Goal: Task Accomplishment & Management: Use online tool/utility

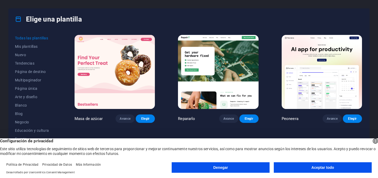
click at [329, 169] on button "Aceptar todo" at bounding box center [323, 167] width 98 height 11
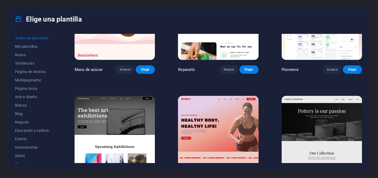
scroll to position [50, 0]
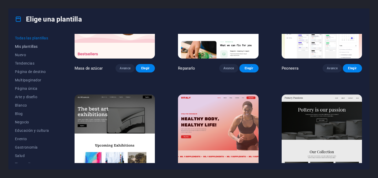
click at [32, 44] on font "Mis plantillas" at bounding box center [26, 46] width 23 height 4
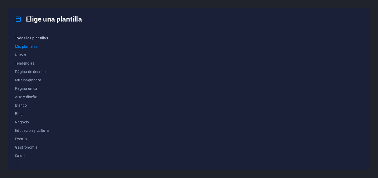
click at [27, 37] on font "Todas las plantillas" at bounding box center [31, 38] width 33 height 4
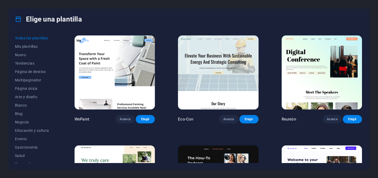
scroll to position [448, 0]
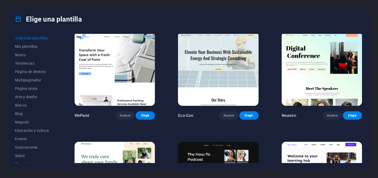
click at [372, 66] on div "Elige una plantilla Todas las plantillas Mis plantillas Nuevo Tendencias Página…" at bounding box center [189, 89] width 378 height 178
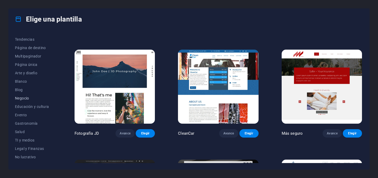
scroll to position [26, 0]
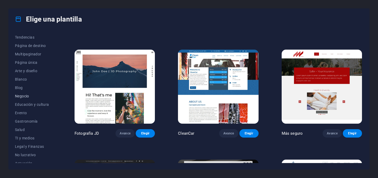
click at [27, 97] on font "Negocio" at bounding box center [22, 96] width 14 height 4
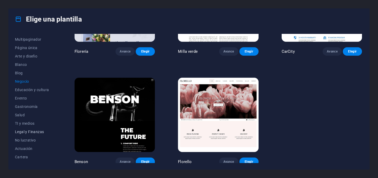
scroll to position [47, 0]
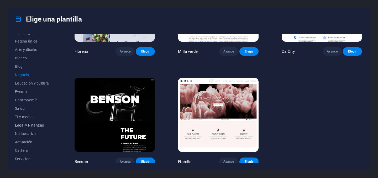
click at [33, 125] on font "Legal y Finanzas" at bounding box center [29, 125] width 29 height 4
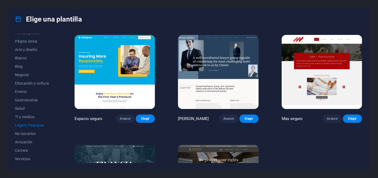
scroll to position [69, 0]
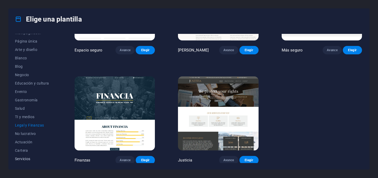
click at [29, 160] on font "Servicios" at bounding box center [22, 159] width 15 height 4
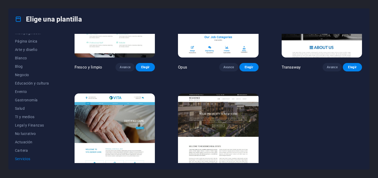
scroll to position [616, 0]
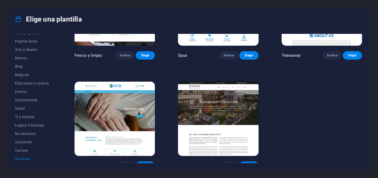
click at [250, 161] on button "Elegir" at bounding box center [248, 165] width 19 height 8
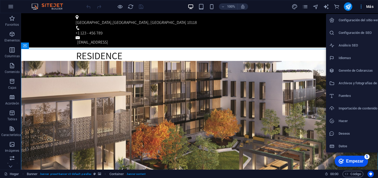
click at [362, 7] on div at bounding box center [189, 89] width 378 height 178
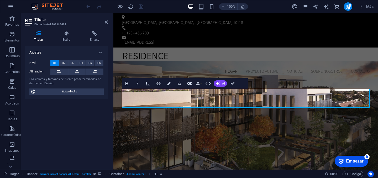
click at [28, 21] on icon at bounding box center [29, 22] width 8 height 8
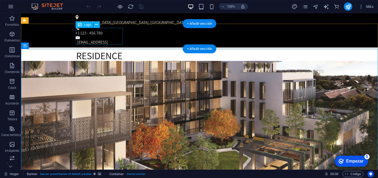
click at [103, 52] on div at bounding box center [200, 60] width 248 height 17
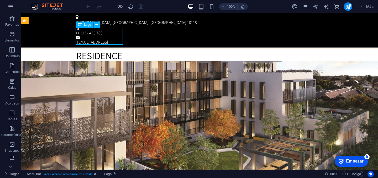
click at [86, 24] on font "Logo" at bounding box center [87, 25] width 7 height 4
click at [79, 24] on icon at bounding box center [80, 25] width 4 height 6
click at [98, 25] on button at bounding box center [96, 25] width 6 height 6
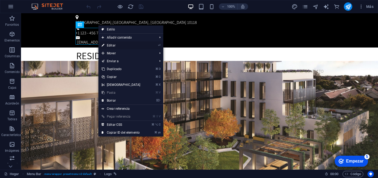
click at [111, 44] on font "Editar" at bounding box center [111, 46] width 9 height 4
select select "px"
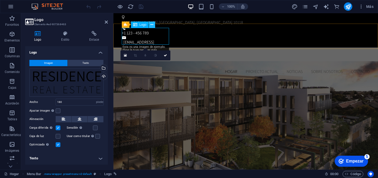
click at [153, 25] on icon at bounding box center [151, 25] width 3 height 6
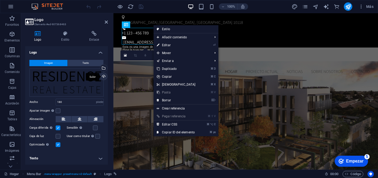
click at [102, 77] on div "Subir" at bounding box center [103, 77] width 8 height 8
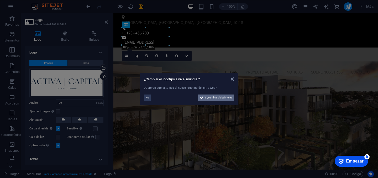
click at [206, 97] on font "Sí, cambiar globalmente" at bounding box center [218, 97] width 27 height 3
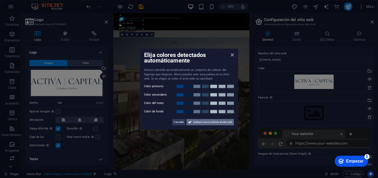
click at [204, 124] on span "Aplicar nuevos colores al sitio web" at bounding box center [212, 122] width 39 height 6
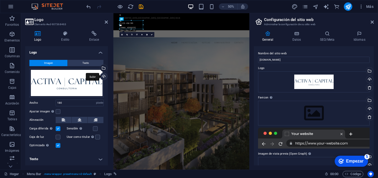
click at [104, 76] on div "Subir" at bounding box center [103, 77] width 8 height 8
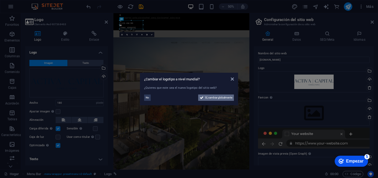
click at [219, 97] on font "Sí, cambiar globalmente" at bounding box center [218, 97] width 27 height 3
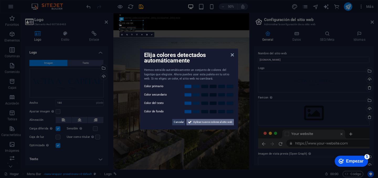
click at [201, 123] on font "Aplicar nuevos colores al sitio web" at bounding box center [212, 122] width 39 height 3
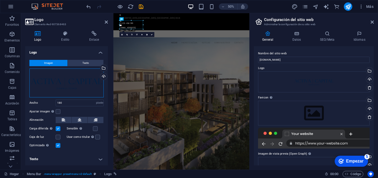
click at [73, 86] on div "Arrastre los archivos aquí, haga clic para elegir archivos o seleccione archivo…" at bounding box center [66, 83] width 74 height 29
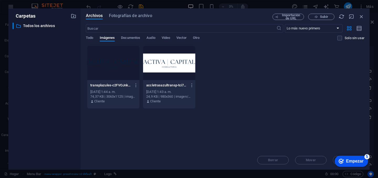
click at [114, 64] on div at bounding box center [113, 63] width 52 height 34
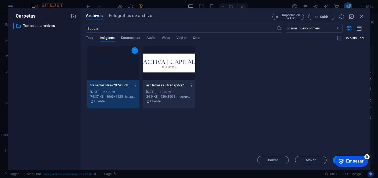
click at [114, 64] on div "1" at bounding box center [113, 63] width 52 height 34
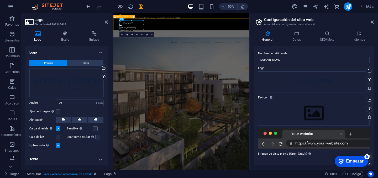
click at [214, 48] on div "Hogar Proyecto actual Noticias Sobre nosotros Contacto" at bounding box center [249, 64] width 272 height 32
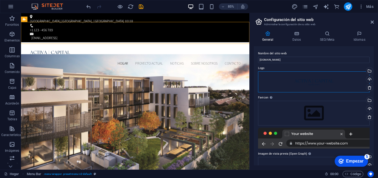
click at [343, 75] on div "Arrastre los archivos aquí, haga clic para elegir archivos o seleccione archivo…" at bounding box center [314, 81] width 112 height 21
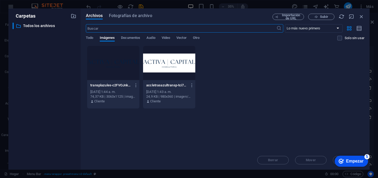
click at [88, 62] on div at bounding box center [113, 63] width 52 height 34
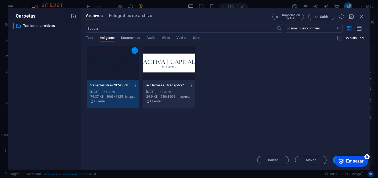
click at [136, 86] on icon "button" at bounding box center [136, 85] width 5 height 5
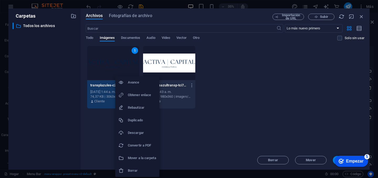
click at [107, 55] on div at bounding box center [189, 89] width 378 height 178
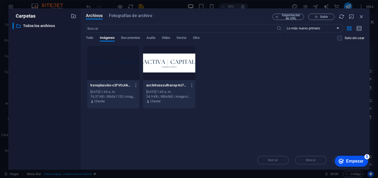
click at [292, 109] on div "Suelta archivos aquí para cargarlos instantáneamente transplazules-c2FVOJnkndqp…" at bounding box center [225, 98] width 279 height 105
click at [357, 161] on font "Empezar" at bounding box center [355, 161] width 18 height 4
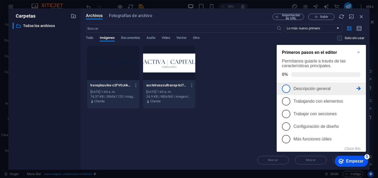
click at [287, 89] on span "1" at bounding box center [286, 89] width 8 height 8
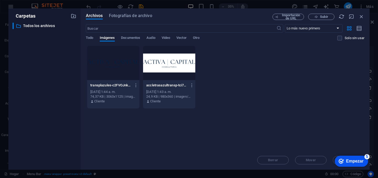
click at [347, 164] on div "checkmark Empezar 5" at bounding box center [351, 161] width 33 height 11
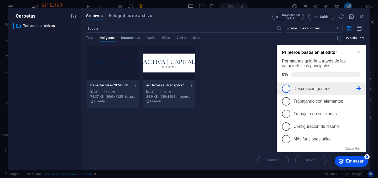
click at [335, 90] on p "Descripción general - incompleto" at bounding box center [325, 88] width 63 height 5
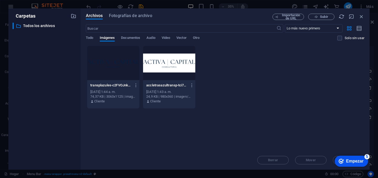
click at [352, 160] on font "Empezar" at bounding box center [355, 161] width 18 height 4
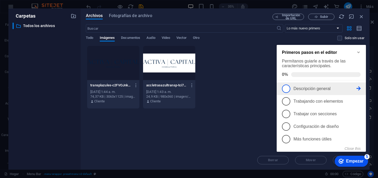
click at [285, 87] on span "1" at bounding box center [286, 89] width 8 height 8
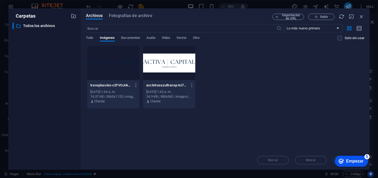
click at [248, 105] on div "transplazules-c2FVOJnkndqpbrjxz1Jbvg.png transplazules-c2FVOJnkndqpbrjxz1Jbvg.p…" at bounding box center [225, 77] width 279 height 63
click at [317, 19] on button "Subir" at bounding box center [321, 17] width 26 height 6
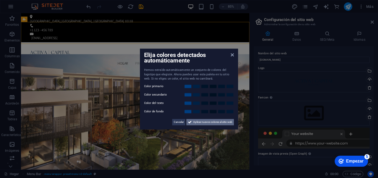
click at [203, 122] on font "Aplicar nuevos colores al sitio web" at bounding box center [212, 122] width 39 height 3
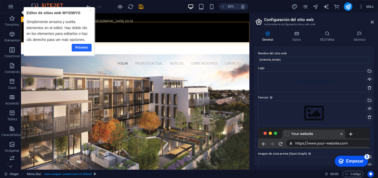
click at [80, 49] on font "Próximo" at bounding box center [81, 48] width 13 height 4
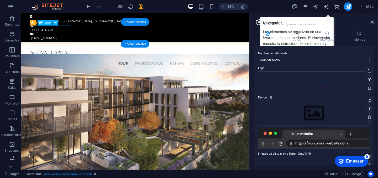
click at [67, 52] on div at bounding box center [156, 60] width 248 height 17
click at [49, 23] on font "Logo" at bounding box center [48, 22] width 6 height 3
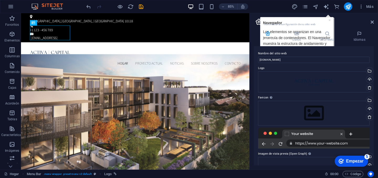
click at [330, 20] on h2 "Configuración del sitio web" at bounding box center [319, 19] width 110 height 5
click at [348, 30] on div "General Datos SEO/Meta Idiomas Nombre del sitio web [DOMAIN_NAME] Logo Arrastre…" at bounding box center [314, 98] width 128 height 143
click at [328, 20] on h2 "Configuración del sitio web" at bounding box center [319, 19] width 110 height 5
click at [371, 22] on icon at bounding box center [372, 22] width 3 height 4
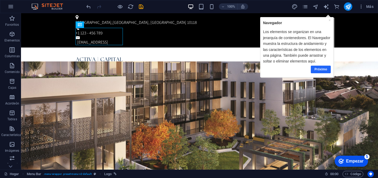
click at [327, 69] on link "Próximo" at bounding box center [321, 69] width 20 height 8
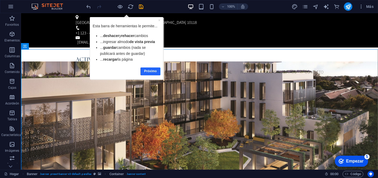
click at [151, 71] on font "Próximo" at bounding box center [150, 71] width 13 height 4
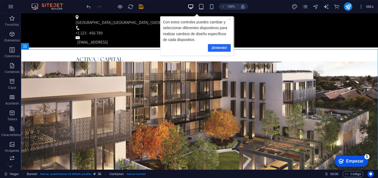
click at [221, 49] on font "¡Entiendo!" at bounding box center [218, 48] width 15 height 4
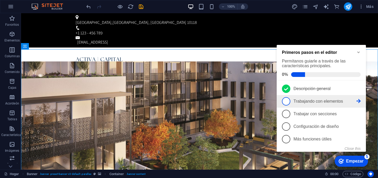
click at [285, 100] on span "2" at bounding box center [286, 101] width 8 height 8
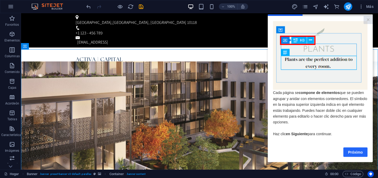
click at [355, 152] on font "Próximo" at bounding box center [355, 152] width 15 height 4
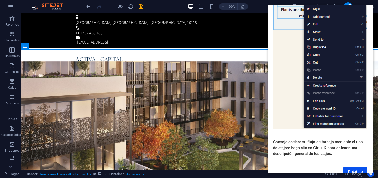
scroll to position [61, 0]
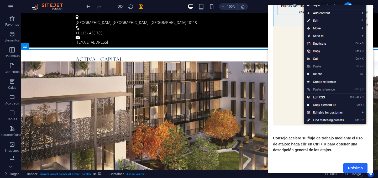
click at [354, 170] on font "Próximo" at bounding box center [355, 168] width 15 height 4
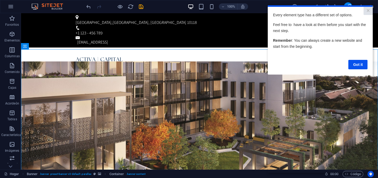
scroll to position [0, 0]
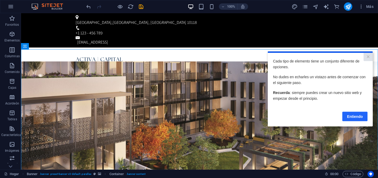
click at [351, 118] on font "Entiendo" at bounding box center [355, 116] width 16 height 4
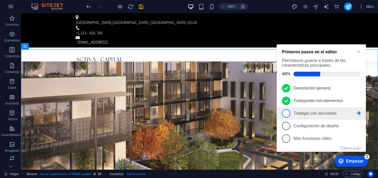
click at [285, 112] on span "3" at bounding box center [286, 113] width 8 height 8
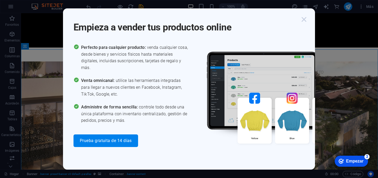
click at [305, 19] on icon "button" at bounding box center [303, 19] width 9 height 9
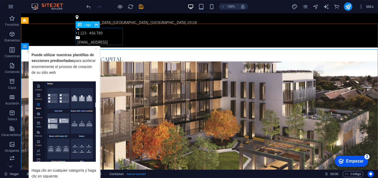
click at [97, 24] on icon at bounding box center [96, 25] width 3 height 6
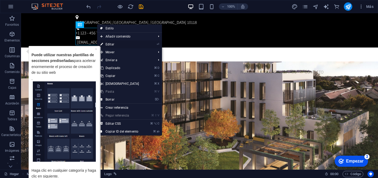
click at [110, 44] on font "Editar" at bounding box center [110, 45] width 9 height 4
select select "px"
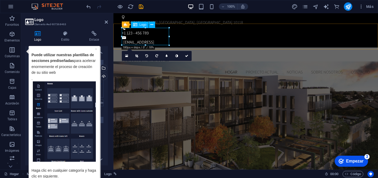
click at [143, 52] on div at bounding box center [246, 60] width 248 height 17
click at [129, 56] on link at bounding box center [127, 56] width 10 height 10
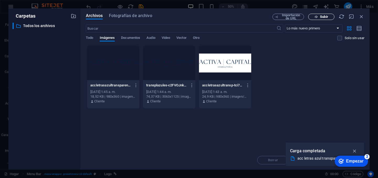
click at [318, 16] on icon "button" at bounding box center [316, 16] width 3 height 3
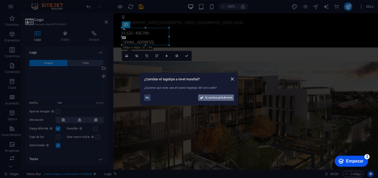
click at [219, 98] on font "Sí, cambiar globalmente" at bounding box center [218, 97] width 27 height 3
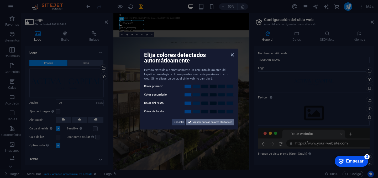
click at [213, 124] on span "Aplicar nuevos colores al sitio web" at bounding box center [212, 122] width 39 height 6
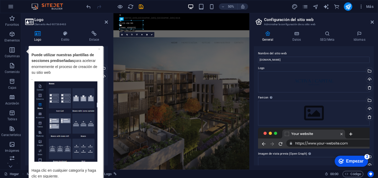
click at [74, 76] on p "Puede utilizar nuestras plantillas de secciones prediseñadas para acelerar enor…" at bounding box center [66, 66] width 69 height 29
click at [71, 172] on p "Haga clic en cualquier categoría y haga clic en siguiente." at bounding box center [66, 170] width 69 height 18
click at [14, 53] on icon "button" at bounding box center [12, 50] width 6 height 6
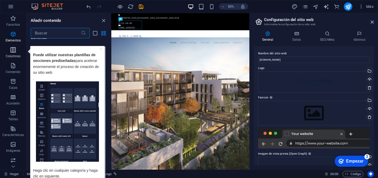
scroll to position [303, 0]
click at [11, 65] on icon "button" at bounding box center [13, 65] width 6 height 6
click at [102, 49] on font "×" at bounding box center [101, 49] width 2 height 4
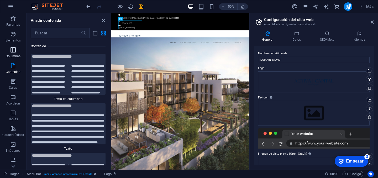
click at [14, 50] on icon "button" at bounding box center [13, 50] width 6 height 6
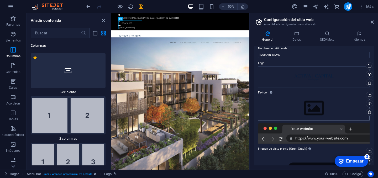
scroll to position [0, 0]
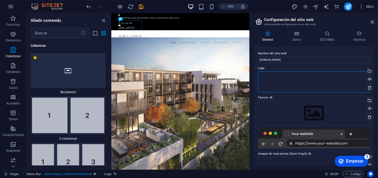
click at [315, 80] on div "Arrastre los archivos aquí, haga clic para elegir archivos o seleccione archivo…" at bounding box center [314, 81] width 112 height 21
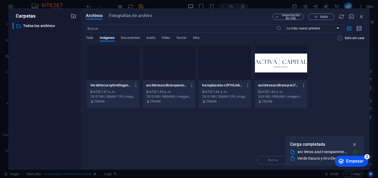
click at [351, 83] on div "VerdeOscuroyOroEleganteConsultorFinancieroLogotipodeFinanzas1200x788px980x360px…" at bounding box center [225, 77] width 279 height 63
click at [354, 144] on icon "button" at bounding box center [355, 145] width 6 height 6
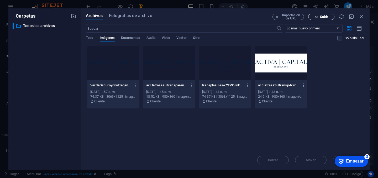
click at [321, 17] on font "Subir" at bounding box center [324, 17] width 8 height 4
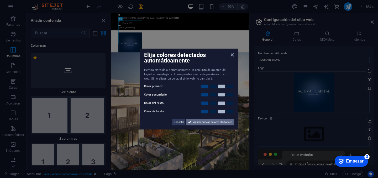
click at [207, 121] on font "Aplicar nuevos colores al sitio web" at bounding box center [212, 122] width 39 height 3
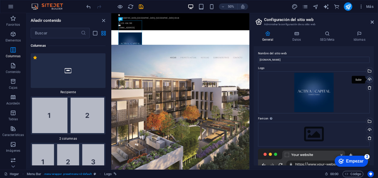
click at [369, 79] on div "Subir" at bounding box center [369, 80] width 8 height 8
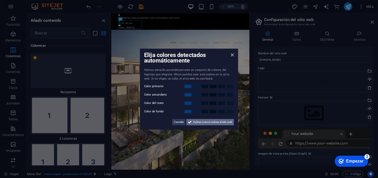
click at [224, 123] on font "Aplicar nuevos colores al sitio web" at bounding box center [212, 122] width 39 height 3
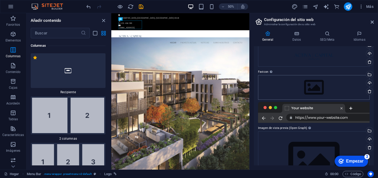
scroll to position [26, 0]
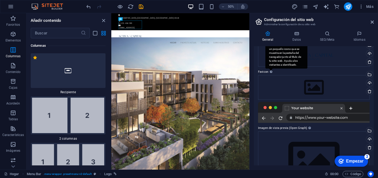
click at [271, 69] on div "Configura aquí el favicono de tu sitio web. Un favicono es un pequeño icono que…" at bounding box center [286, 53] width 42 height 32
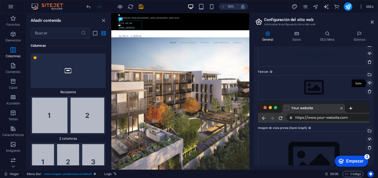
click at [368, 83] on div "Subir" at bounding box center [369, 84] width 8 height 8
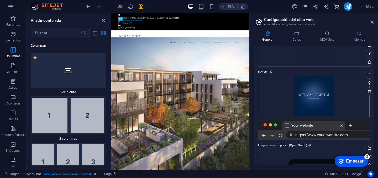
scroll to position [73, 0]
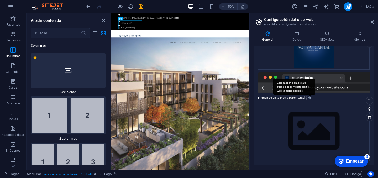
click at [310, 95] on div "Esta imagen se mostrará cuando se comparta el sitio web en redes sociales." at bounding box center [294, 87] width 42 height 16
click at [309, 95] on div "Esta imagen se mostrará cuando se comparta el sitio web en redes sociales." at bounding box center [294, 87] width 42 height 16
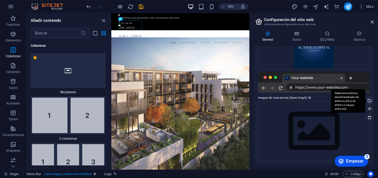
click at [369, 99] on div "Seleccione archivos del administrador de archivos, fotos de archivo o cargue ar…" at bounding box center [369, 101] width 8 height 8
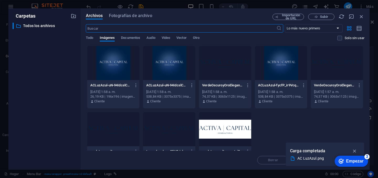
click at [283, 66] on div at bounding box center [281, 63] width 52 height 34
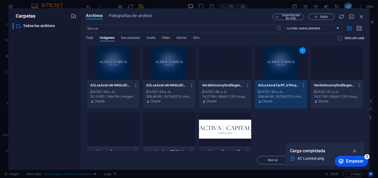
click at [283, 66] on div "1" at bounding box center [281, 63] width 52 height 34
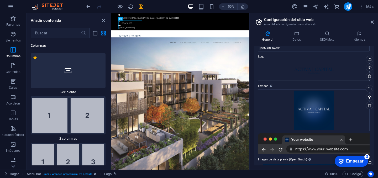
scroll to position [118, 0]
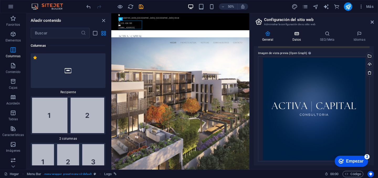
click at [298, 34] on icon at bounding box center [296, 33] width 25 height 5
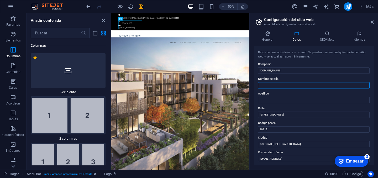
click at [280, 86] on input "Nombre de pila" at bounding box center [314, 85] width 112 height 6
type input "Activa Capital"
click at [282, 87] on input "Activa Capital" at bounding box center [314, 85] width 112 height 6
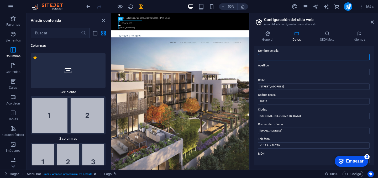
scroll to position [34, 0]
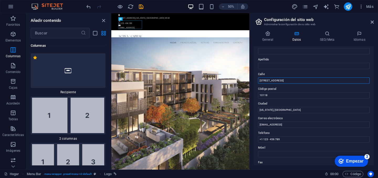
click at [277, 81] on input "[STREET_ADDRESS]" at bounding box center [314, 80] width 112 height 6
type input "Av. Juárez #320 int 2 Altos"
click at [283, 96] on input "10118" at bounding box center [314, 95] width 112 height 6
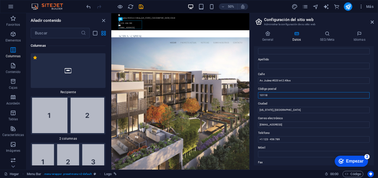
click at [283, 96] on input "10118" at bounding box center [314, 95] width 112 height 6
type input "96400"
click at [289, 107] on input "[US_STATE], [GEOGRAPHIC_DATA]" at bounding box center [314, 110] width 112 height 6
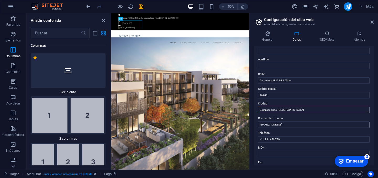
type input "Coatzacoalcos, [GEOGRAPHIC_DATA]"
click at [327, 123] on input "[EMAIL_ADDRESS]" at bounding box center [314, 125] width 112 height 6
type input "[EMAIL_ADDRESS][DOMAIN_NAME]"
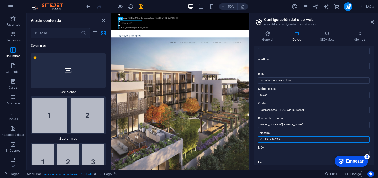
click at [294, 138] on input "+1 123 - 456 789" at bounding box center [314, 139] width 112 height 6
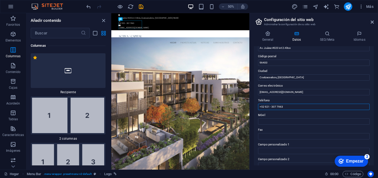
scroll to position [67, 0]
click at [290, 107] on input "+52 921 - 307 7963" at bounding box center [314, 106] width 112 height 6
type input "+52 921 - 307 7963"
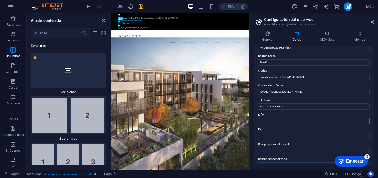
click at [308, 121] on input "Móvil" at bounding box center [314, 121] width 112 height 6
paste input "+52 921 - 307 7963"
type input "+52 921 - 307 7963"
click at [320, 127] on label "Fax" at bounding box center [314, 130] width 112 height 6
click at [320, 133] on input "Fax" at bounding box center [314, 136] width 112 height 6
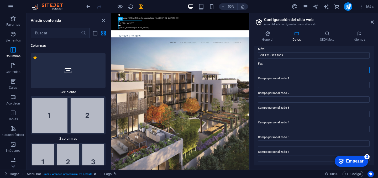
scroll to position [0, 0]
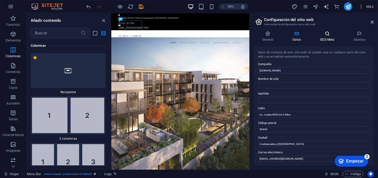
click at [328, 35] on icon at bounding box center [328, 33] width 32 height 5
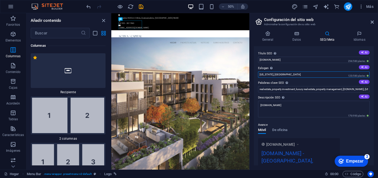
click at [283, 74] on input "[US_STATE], [GEOGRAPHIC_DATA]" at bounding box center [314, 74] width 112 height 6
type input "L"
type input "La mejor alternativa para tu retiro"
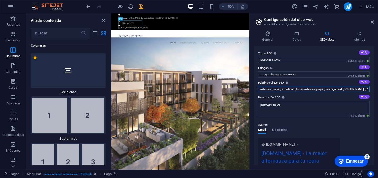
click at [288, 89] on input "real estate, property investment, luxury real estate, property management, [DOM…" at bounding box center [314, 89] width 112 height 6
click at [294, 89] on input "vivienda, property investment, luxury real estate, property management, [DOMAIN…" at bounding box center [314, 89] width 112 height 6
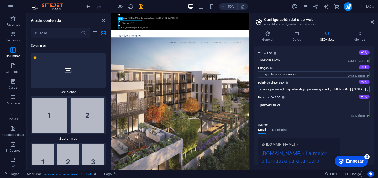
click at [303, 91] on input "vivienda, pensiones, luxury real estate, property management, [DOMAIN_NAME], [U…" at bounding box center [314, 89] width 112 height 6
click at [316, 88] on input "vivienda, pensiones, afore, property management, [DOMAIN_NAME], [US_STATE], [GE…" at bounding box center [314, 89] width 112 height 6
type input "vivienda, pensiones, afore, siefores, retiros, IMSS, seguridad social, ISSSTE, …"
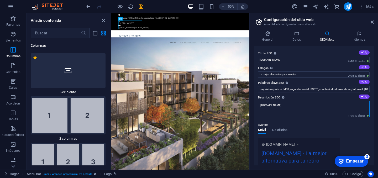
click at [299, 106] on textarea "[DOMAIN_NAME]" at bounding box center [314, 109] width 112 height 17
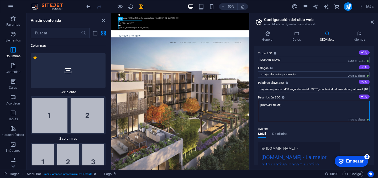
scroll to position [0, 0]
click at [299, 106] on textarea "[DOMAIN_NAME]" at bounding box center [314, 111] width 112 height 20
type textarea "O"
type textarea "f"
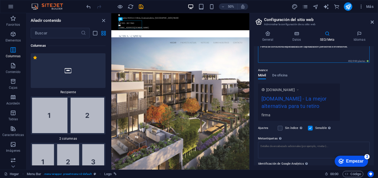
scroll to position [57, 0]
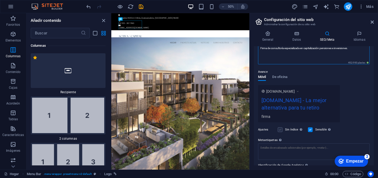
type textarea "Firma de consultoría especializada en capitalización pensiones e inversiones."
click at [280, 137] on div "Ajustes Sin índice Indicar a los motores de búsqueda que excluyan este sitio we…" at bounding box center [314, 129] width 112 height 15
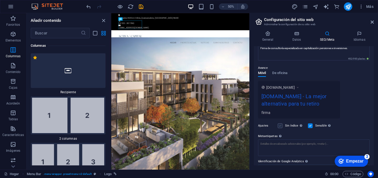
click at [280, 128] on label at bounding box center [280, 125] width 5 height 5
click at [0, 0] on input "Sin índice Indicar a los motores de búsqueda que excluyan este sitio web de los…" at bounding box center [0, 0] width 0 height 0
click at [279, 128] on label at bounding box center [280, 125] width 5 height 5
click at [0, 0] on input "Sin índice Indicar a los motores de búsqueda que excluyan este sitio web de los…" at bounding box center [0, 0] width 0 height 0
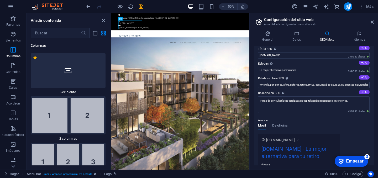
scroll to position [0, 0]
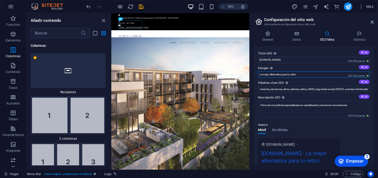
click at [305, 74] on input "La mejor alternativa para tu retiro" at bounding box center [314, 74] width 112 height 6
click at [305, 72] on input "La mejor alternativa para tu retiro" at bounding box center [314, 74] width 112 height 6
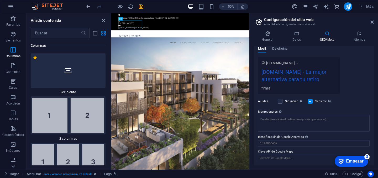
scroll to position [88, 0]
click at [291, 165] on div "Título SEO El título de su sitio web: haga que sea algo que destaque en los res…" at bounding box center [314, 105] width 120 height 119
click at [357, 36] on h4 "Idiomas" at bounding box center [359, 36] width 29 height 11
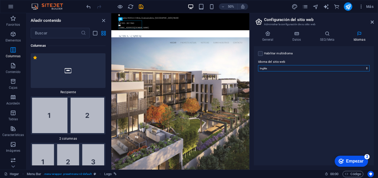
click at [303, 67] on select "Abjasio Lejos africaans Akan albanés [GEOGRAPHIC_DATA] árabe [PERSON_NAME] Assa…" at bounding box center [314, 68] width 112 height 6
select select "148"
click at [258, 65] on select "Abjasio Lejos africaans Akan albanés [GEOGRAPHIC_DATA] árabe [PERSON_NAME] Assa…" at bounding box center [314, 68] width 112 height 6
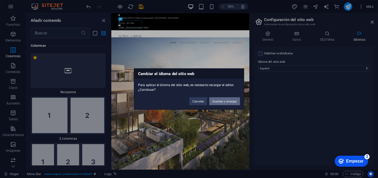
click at [221, 102] on font "Guardar y recargar" at bounding box center [224, 101] width 24 height 3
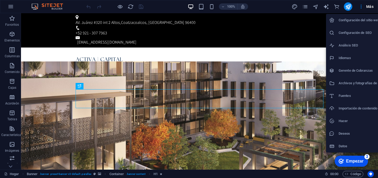
click at [295, 61] on div at bounding box center [189, 89] width 378 height 178
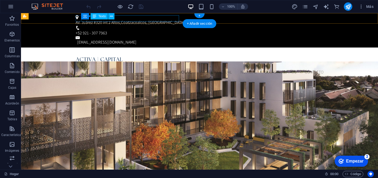
click at [127, 19] on div "AV. Juárez #320 int 2 Altos , Coatzacoalcos, Veracruz 96400" at bounding box center [199, 22] width 246 height 6
click at [120, 19] on div "AV. Juárez #320 int 2 Altos , Coatzacoalcos, Veracruz 96400" at bounding box center [199, 22] width 246 height 6
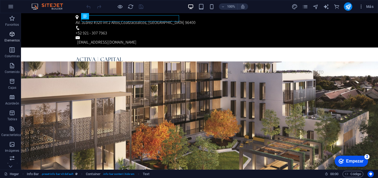
click at [10, 36] on icon "button" at bounding box center [12, 34] width 6 height 6
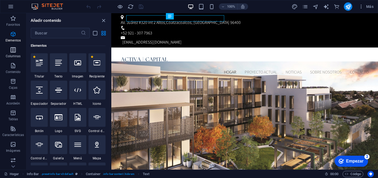
click at [14, 47] on icon "button" at bounding box center [13, 50] width 6 height 6
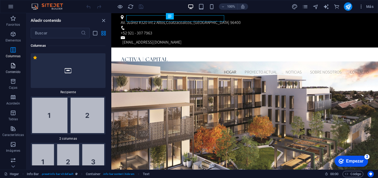
click at [13, 64] on icon "button" at bounding box center [13, 65] width 6 height 6
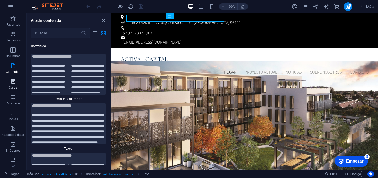
click at [10, 76] on button "Cajas" at bounding box center [13, 84] width 26 height 16
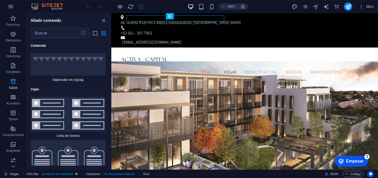
scroll to position [2840, 0]
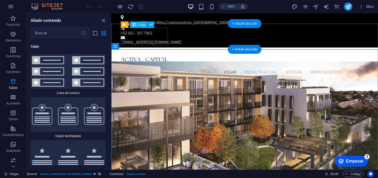
click at [132, 52] on div at bounding box center [245, 60] width 248 height 17
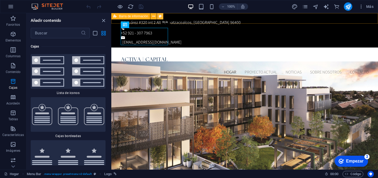
click at [118, 12] on button at bounding box center [86, 10] width 63 height 6
select select "rem"
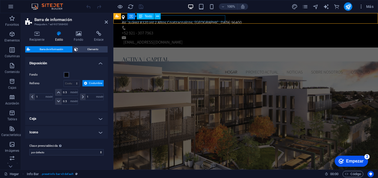
click at [178, 19] on div "AV. Juárez #320 int 2 Altos , Coatzacoalcos, Veracruz 96400" at bounding box center [245, 22] width 246 height 6
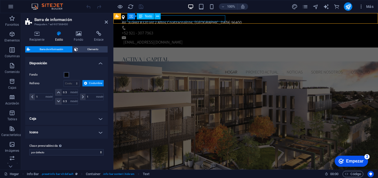
click at [144, 16] on div "Texto" at bounding box center [146, 16] width 18 height 6
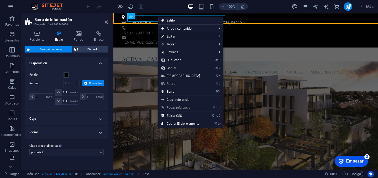
click at [173, 35] on font "Editar" at bounding box center [171, 37] width 9 height 4
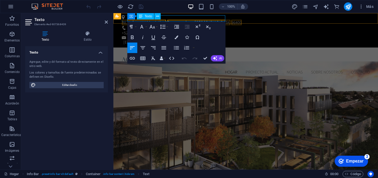
click at [166, 20] on font "AV. Juárez #320 int 2 Altos" at bounding box center [144, 23] width 44 height 6
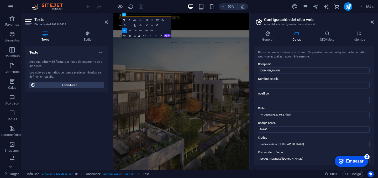
scroll to position [19, 0]
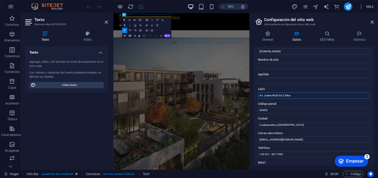
click at [275, 96] on input "Av. Juárez #320 int 2 Altos" at bounding box center [314, 95] width 112 height 6
click at [261, 97] on input "Av. Juárez 320 int 2" at bounding box center [314, 95] width 112 height 6
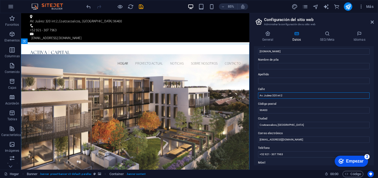
click at [264, 96] on input "Av. Juárez 320 int 2" at bounding box center [314, 95] width 112 height 6
type input "Av. Juárez 320 int 2"
click at [287, 107] on input "96400" at bounding box center [314, 110] width 112 height 6
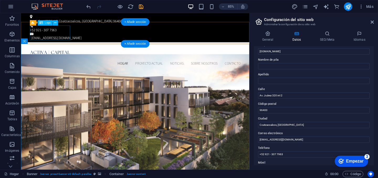
click at [66, 52] on div at bounding box center [156, 60] width 248 height 17
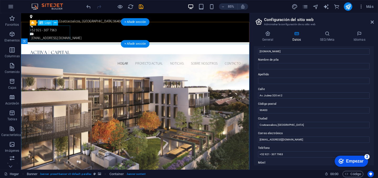
click at [71, 52] on div at bounding box center [156, 60] width 248 height 17
click at [65, 52] on div at bounding box center [156, 60] width 248 height 17
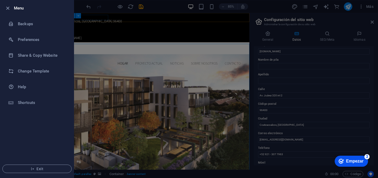
click at [112, 55] on div at bounding box center [189, 89] width 378 height 178
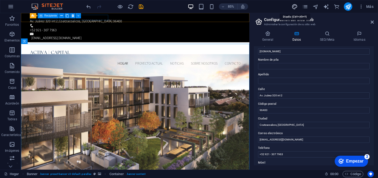
click at [0, 0] on icon "diseño" at bounding box center [0, 0] width 0 height 0
select select "px"
select select "300"
select select "px"
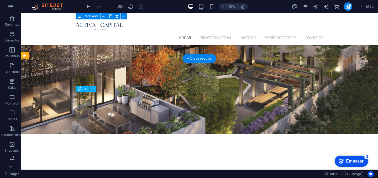
scroll to position [0, 0]
